Goal: Task Accomplishment & Management: Manage account settings

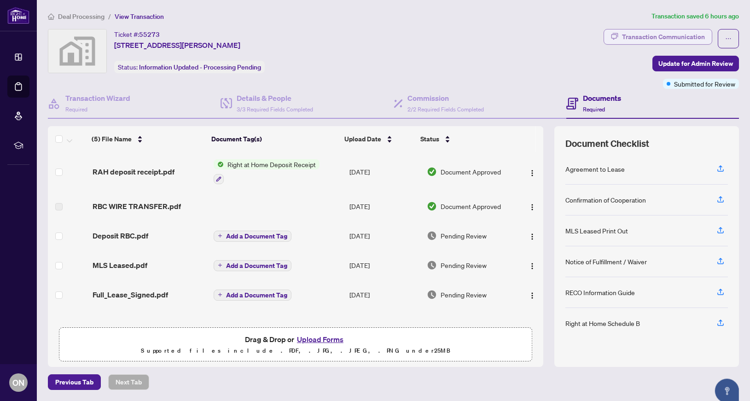
click at [667, 39] on div "Transaction Communication" at bounding box center [663, 36] width 83 height 15
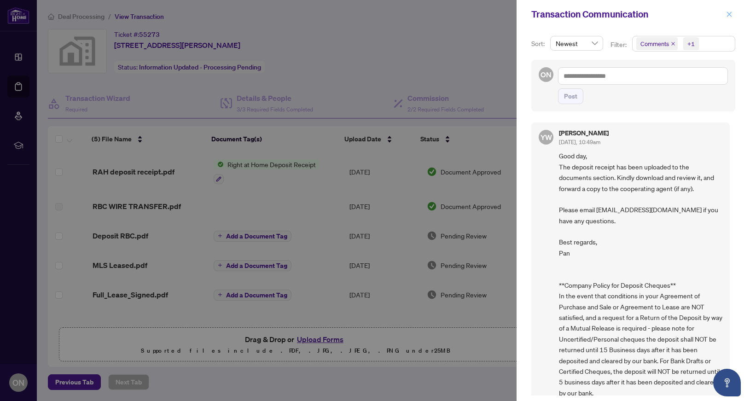
click at [726, 14] on button "button" at bounding box center [729, 14] width 12 height 11
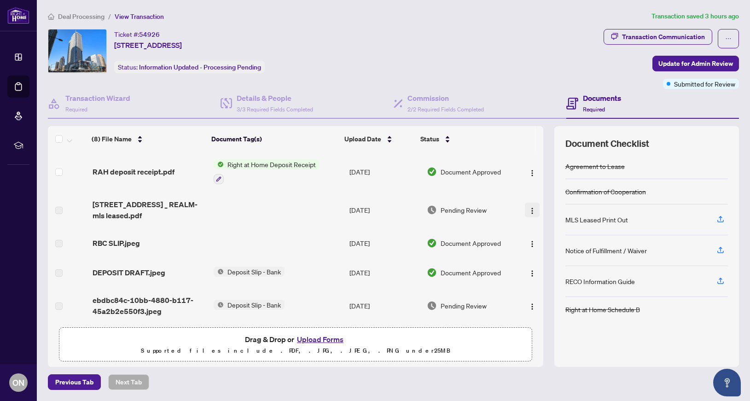
click at [529, 211] on img "button" at bounding box center [532, 210] width 7 height 7
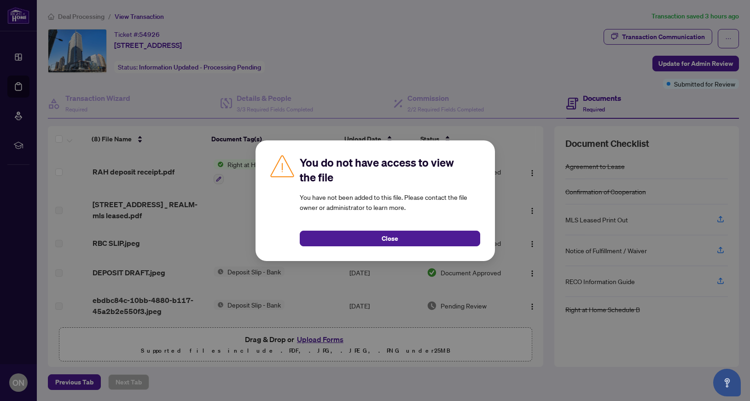
click at [509, 154] on div "You do not have access to view the file You have not been added to this file. P…" at bounding box center [375, 200] width 750 height 401
drag, startPoint x: 397, startPoint y: 237, endPoint x: 337, endPoint y: 176, distance: 85.9
click at [397, 237] on button "Close" at bounding box center [390, 239] width 180 height 16
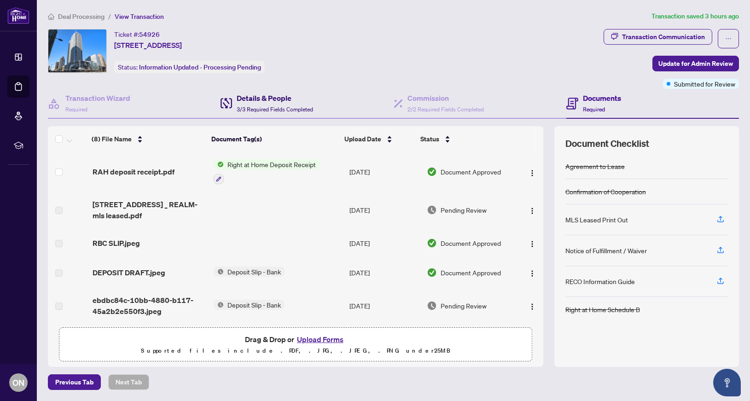
click at [284, 106] on span "3/3 Required Fields Completed" at bounding box center [275, 109] width 76 height 7
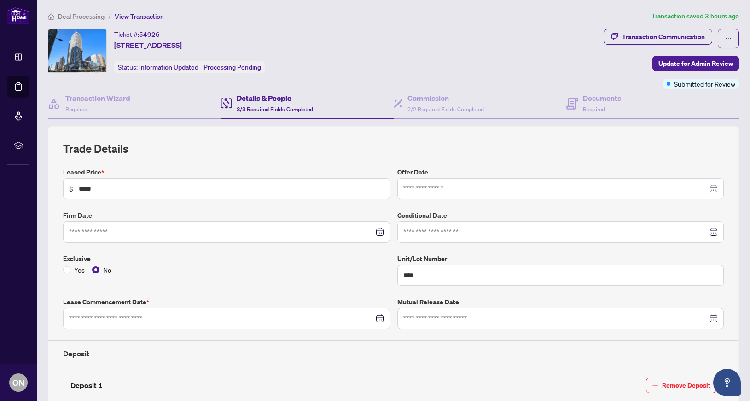
type input "**********"
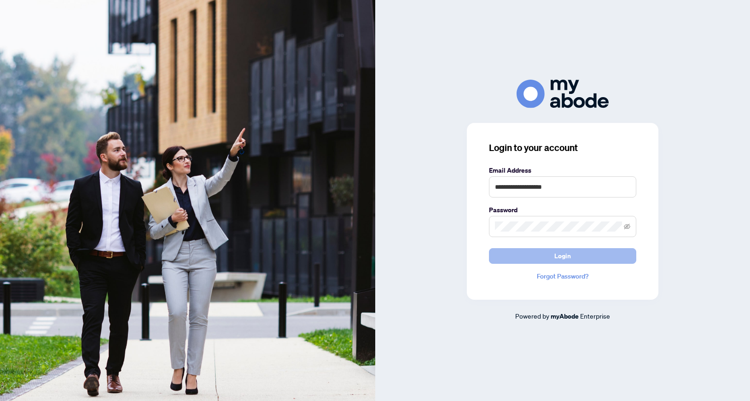
click at [572, 253] on button "Login" at bounding box center [562, 256] width 147 height 16
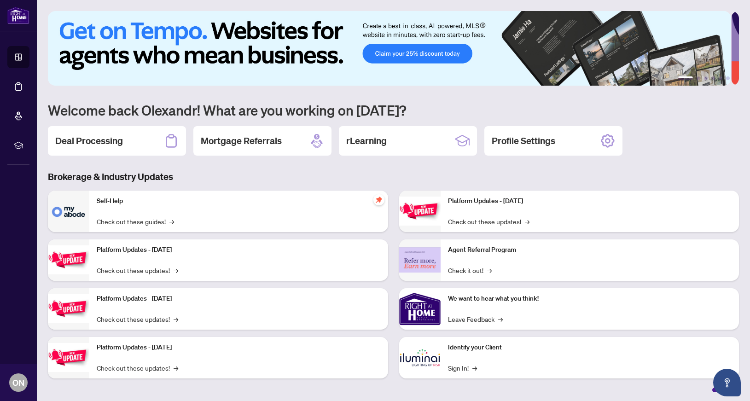
click at [114, 139] on h2 "Deal Processing" at bounding box center [89, 140] width 68 height 13
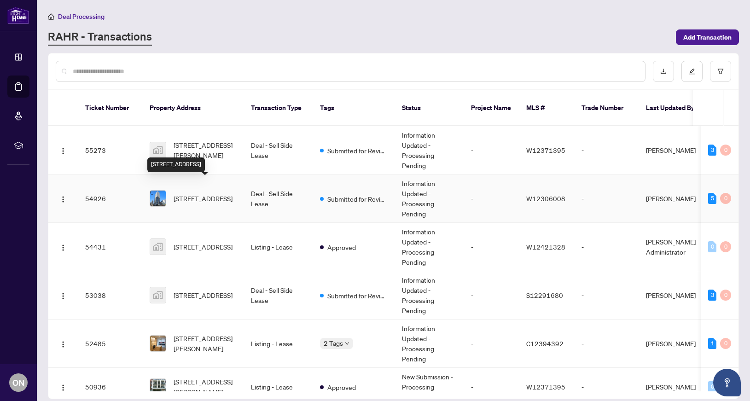
click at [185, 193] on span "[STREET_ADDRESS]" at bounding box center [203, 198] width 59 height 10
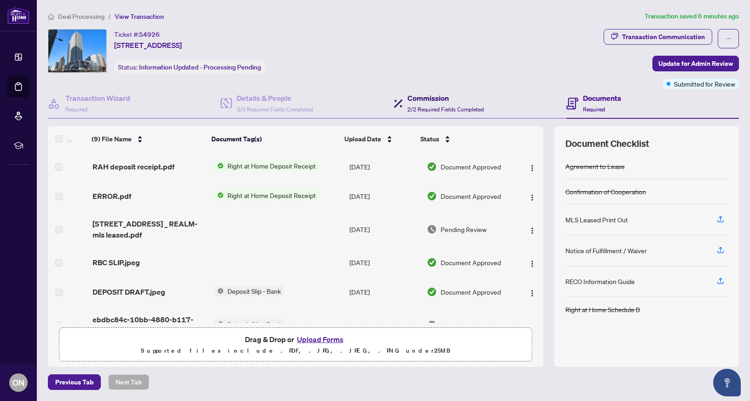
click at [443, 109] on span "2/2 Required Fields Completed" at bounding box center [445, 109] width 76 height 7
